Goal: Task Accomplishment & Management: Manage account settings

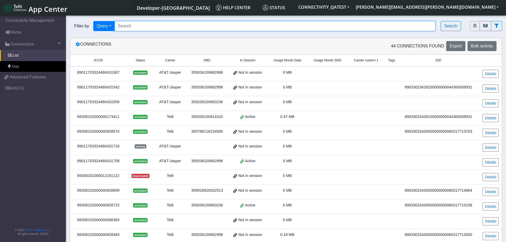
click at [180, 24] on input "Search..." at bounding box center [275, 26] width 321 height 10
paste input "89358152000002046276"
type input "89358152000002046276"
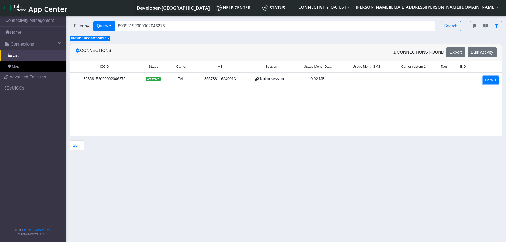
click at [495, 80] on link "Details" at bounding box center [490, 80] width 16 height 8
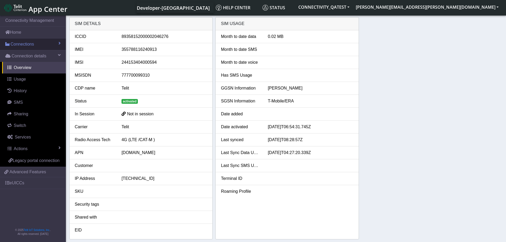
click at [39, 42] on link "Connections" at bounding box center [33, 44] width 66 height 12
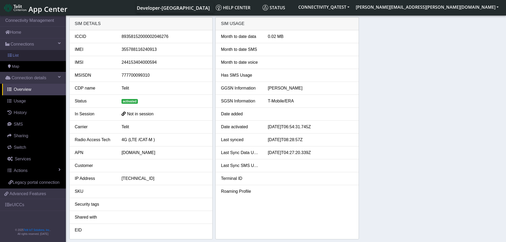
click at [20, 55] on link "List" at bounding box center [33, 55] width 66 height 11
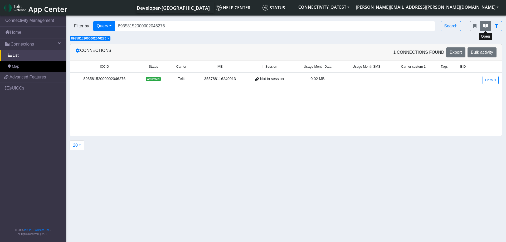
click at [490, 26] on button "fitlers menu" at bounding box center [485, 26] width 12 height 10
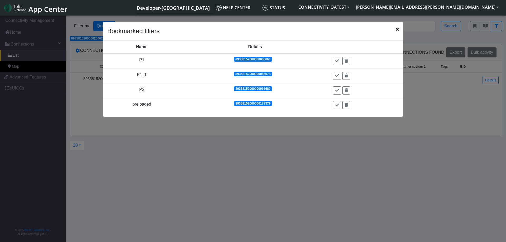
click at [250, 161] on ngb-modal-window "Bookmarked filters Name Details Actions P1 89358152000000066060 P1_1 8935815200…" at bounding box center [253, 128] width 506 height 229
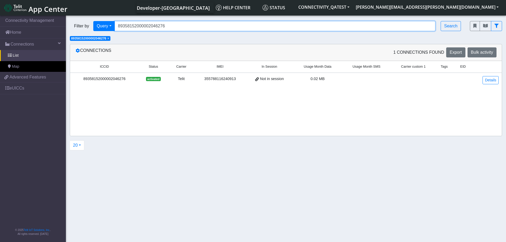
click at [171, 25] on input "89358152000002046276" at bounding box center [275, 26] width 321 height 10
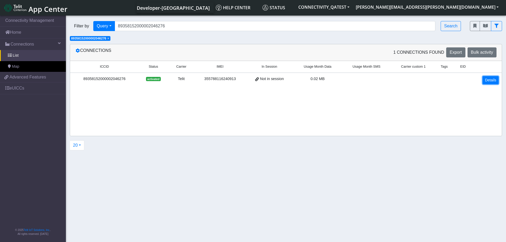
click at [491, 79] on link "Details" at bounding box center [490, 80] width 16 height 8
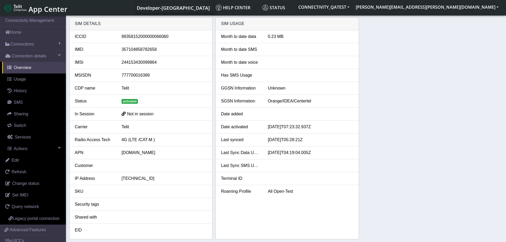
click at [436, 128] on div "SIM details ICCID 89358152000000066060 IMEI 357104858782658 IMSI 24415343009986…" at bounding box center [285, 128] width 433 height 222
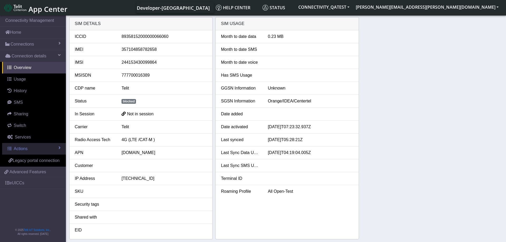
click at [32, 150] on link "Actions" at bounding box center [34, 149] width 64 height 12
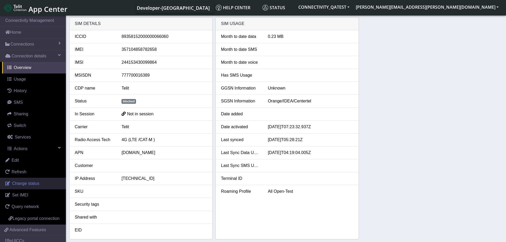
click at [36, 181] on span "Change status" at bounding box center [25, 183] width 27 height 4
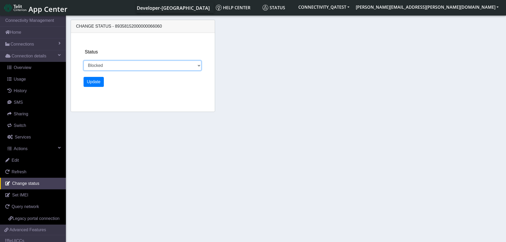
click at [83, 61] on select "Activated Deactivated Blocked" at bounding box center [142, 66] width 118 height 10
select select "activated"
click option "Activated" at bounding box center [0, 0] width 0 height 0
click at [93, 83] on button "Update" at bounding box center [93, 82] width 21 height 10
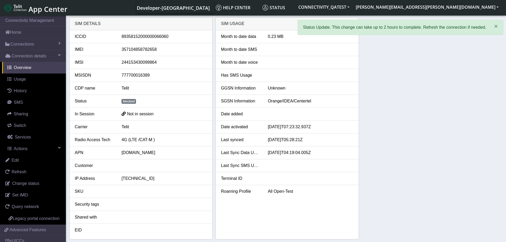
click at [461, 121] on div "SIM details ICCID 89358152000000066060 IMEI 357104858782658 IMSI 24415343009986…" at bounding box center [285, 128] width 433 height 222
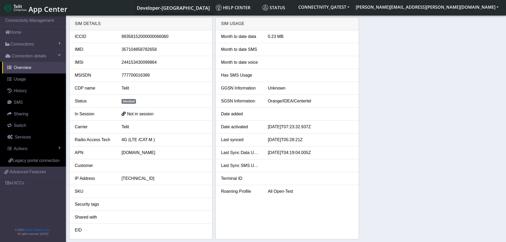
drag, startPoint x: 395, startPoint y: 114, endPoint x: 404, endPoint y: 114, distance: 9.0
click at [395, 114] on div "SIM details ICCID 89358152000000066060 IMEI 357104858782658 IMSI 24415343009986…" at bounding box center [285, 128] width 433 height 222
click at [431, 115] on div "SIM details ICCID 89358152000000066060 IMEI 357104858782658 IMSI 24415343009986…" at bounding box center [285, 128] width 433 height 222
click at [426, 127] on div "SIM details ICCID 89358152000000066060 IMEI 357104858782658 IMSI 24415343009986…" at bounding box center [285, 128] width 433 height 222
click at [398, 94] on div "SIM details ICCID 89358152000000066060 IMEI 357104858782658 IMSI 24415343009986…" at bounding box center [285, 128] width 433 height 222
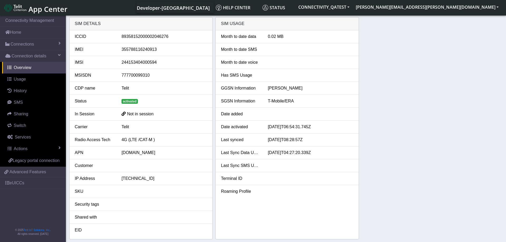
drag, startPoint x: 176, startPoint y: 37, endPoint x: 124, endPoint y: 40, distance: 52.7
click at [124, 40] on div "89358152000002046276" at bounding box center [163, 36] width 93 height 6
click at [42, 151] on link "Actions" at bounding box center [34, 149] width 64 height 12
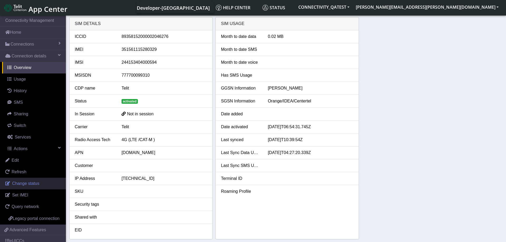
click at [34, 184] on span "Change status" at bounding box center [25, 183] width 27 height 4
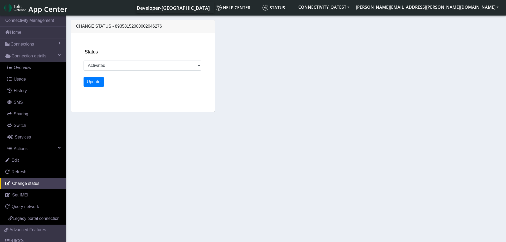
select select "activated"
click at [83, 61] on select "Activated Deactivated Blocked" at bounding box center [142, 66] width 118 height 10
click at [338, 102] on div "Change status - 89358152000002046276 Status Activated Deactivated Blocked Update" at bounding box center [285, 66] width 433 height 99
click at [252, 119] on section "Connectivity Management Home Connections List Map Connection details Overview U…" at bounding box center [253, 128] width 506 height 229
click at [251, 114] on div "Change status - 89358152000002046276 Status Activated Deactivated Blocked Update" at bounding box center [285, 66] width 433 height 99
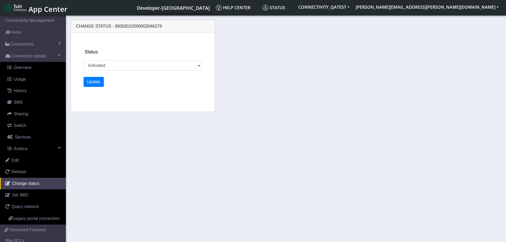
click at [258, 117] on section "Connectivity Management Home Connections List Map Connection details Overview U…" at bounding box center [253, 128] width 506 height 229
click at [256, 123] on section "Connectivity Management Home Connections List Map Connection details Overview U…" at bounding box center [253, 128] width 506 height 229
click at [277, 136] on section "Connectivity Management Home Connections List Map Connection details Overview U…" at bounding box center [253, 128] width 506 height 229
